Goal: Transaction & Acquisition: Purchase product/service

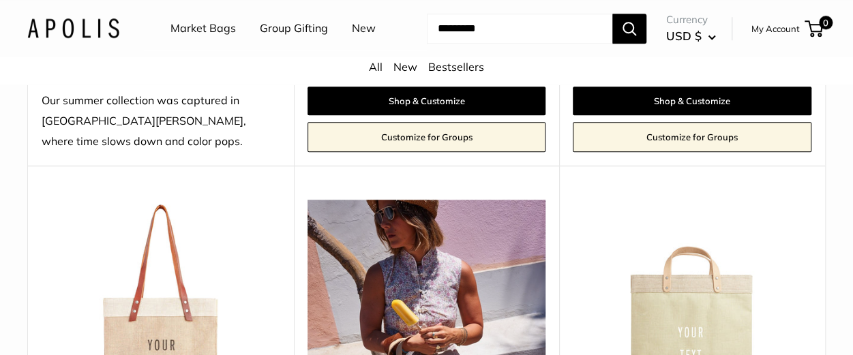
scroll to position [477, 0]
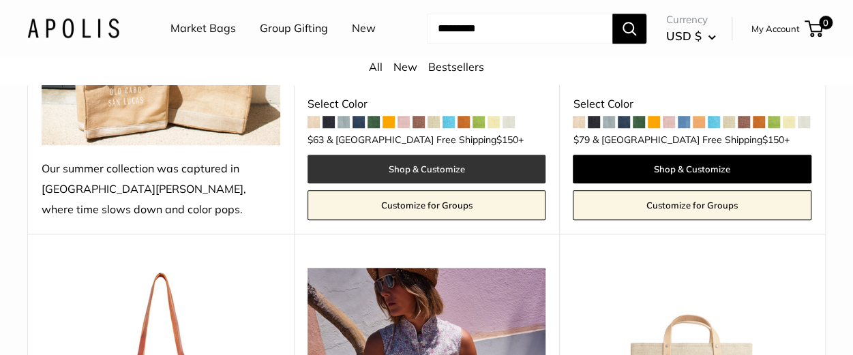
click at [424, 166] on link "Shop & Customize" at bounding box center [426, 169] width 239 height 29
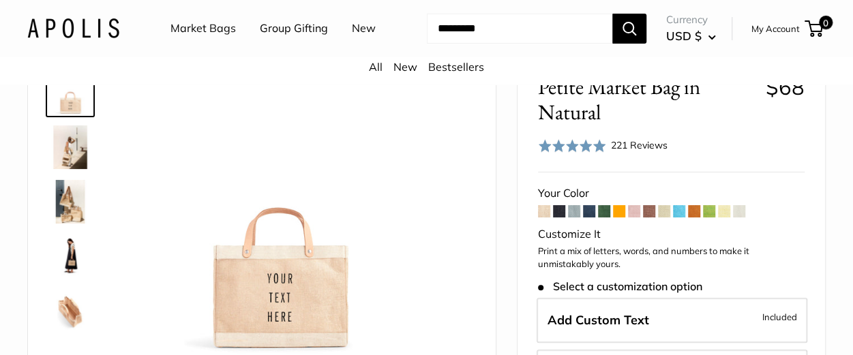
scroll to position [136, 0]
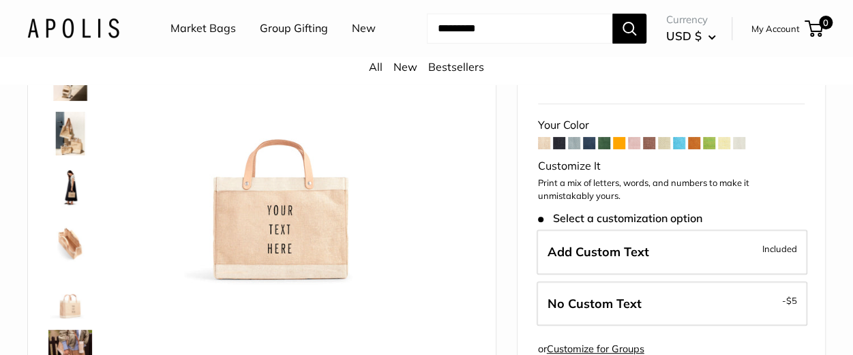
click at [574, 141] on span at bounding box center [574, 143] width 12 height 12
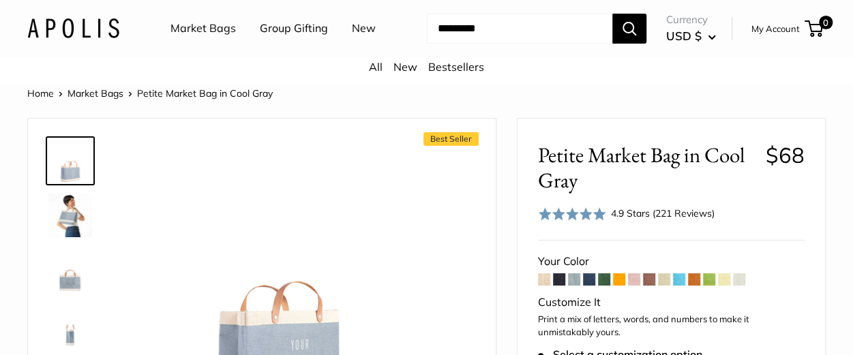
scroll to position [68, 0]
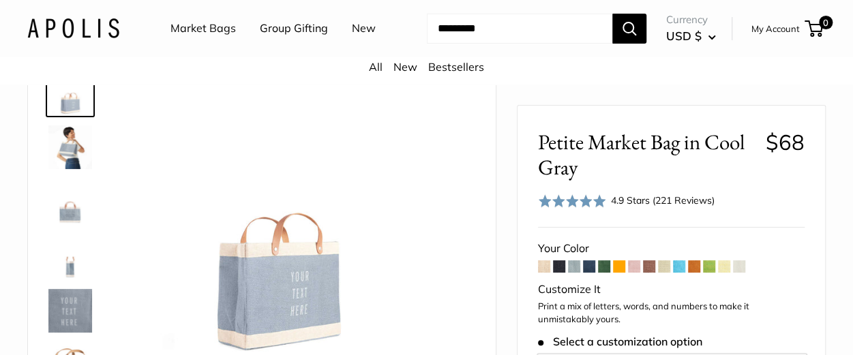
click at [540, 267] on span at bounding box center [544, 266] width 12 height 12
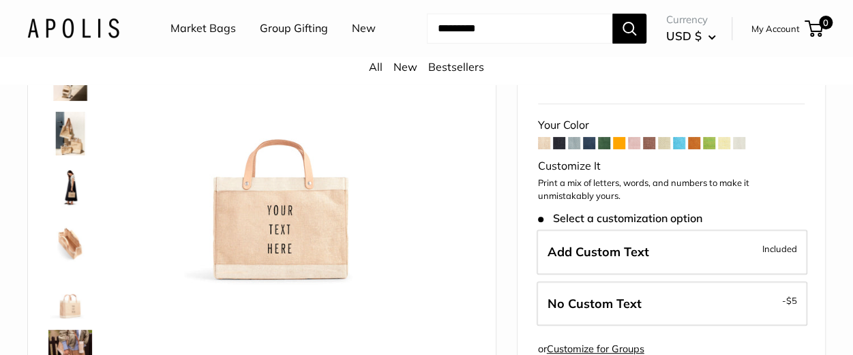
click at [575, 140] on span at bounding box center [574, 143] width 12 height 12
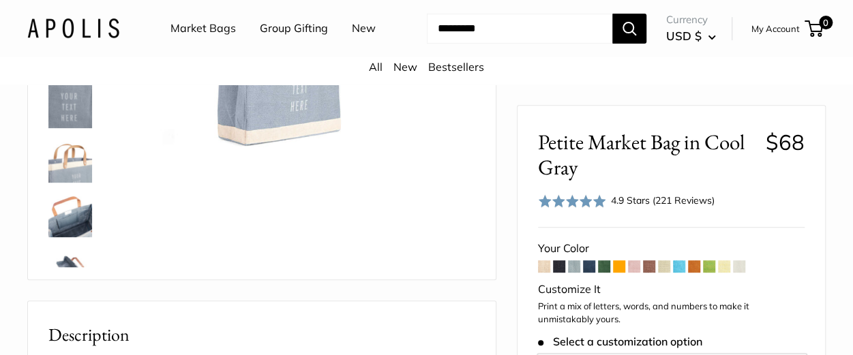
scroll to position [205, 0]
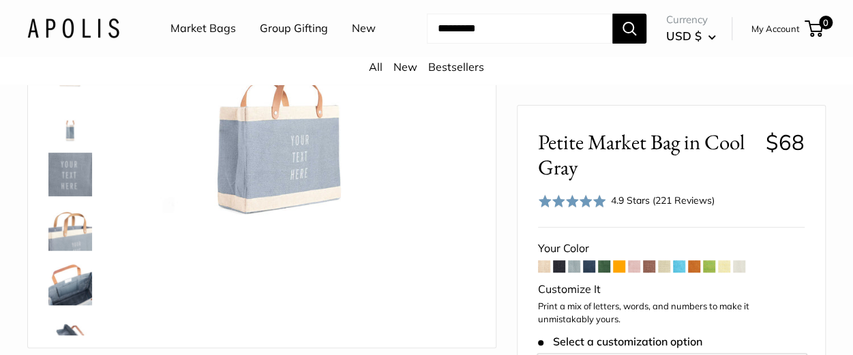
click at [650, 267] on span at bounding box center [649, 266] width 12 height 12
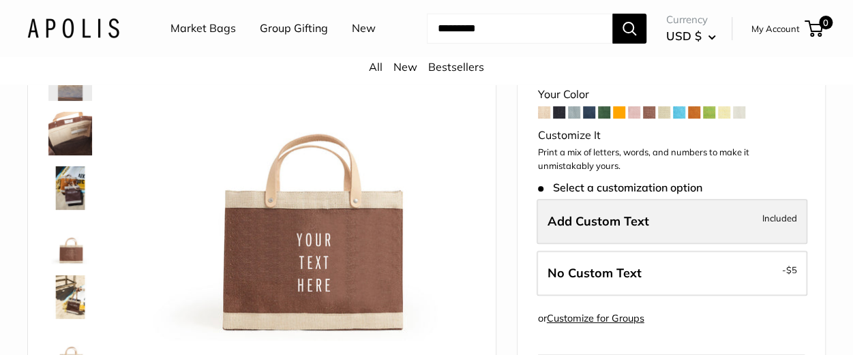
scroll to position [68, 0]
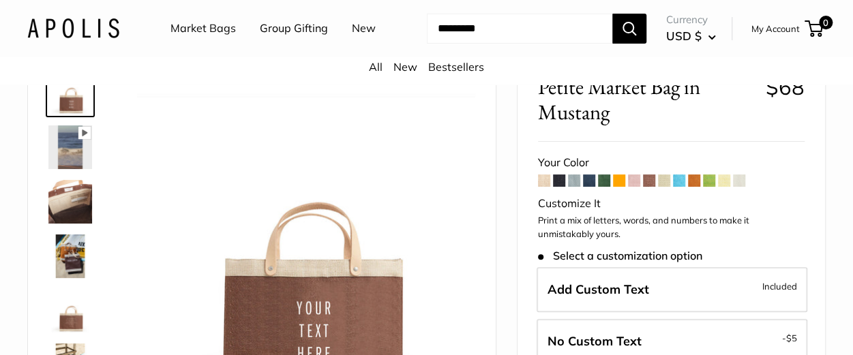
click at [634, 181] on span at bounding box center [634, 181] width 12 height 12
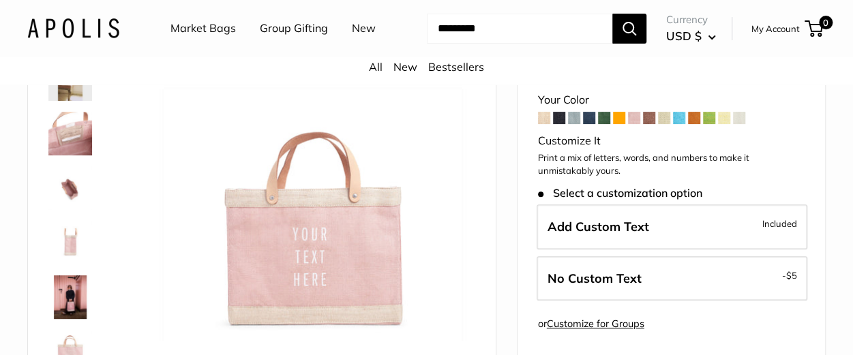
scroll to position [68, 0]
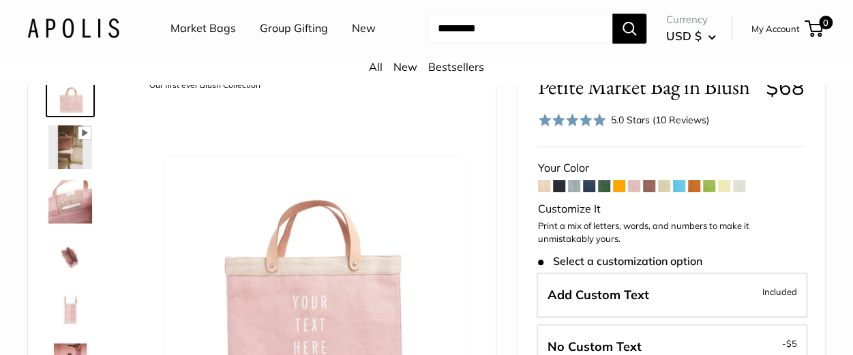
click at [681, 185] on span at bounding box center [679, 186] width 12 height 12
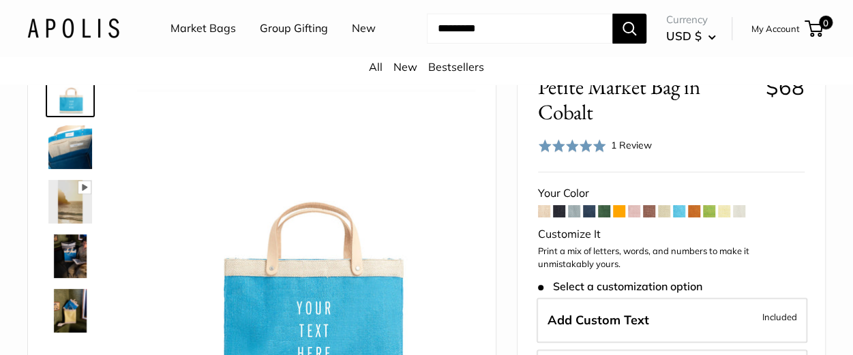
scroll to position [136, 0]
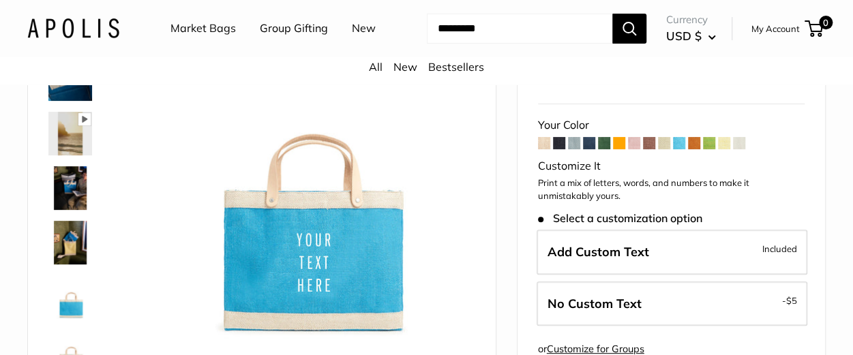
click at [590, 142] on span at bounding box center [589, 143] width 12 height 12
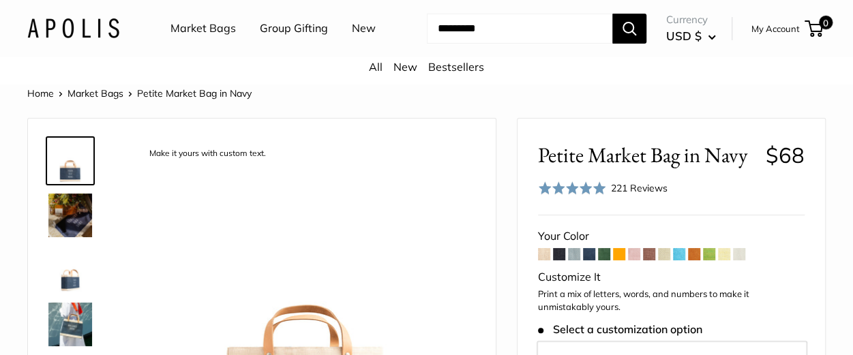
scroll to position [136, 0]
